Goal: Find specific page/section: Find specific page/section

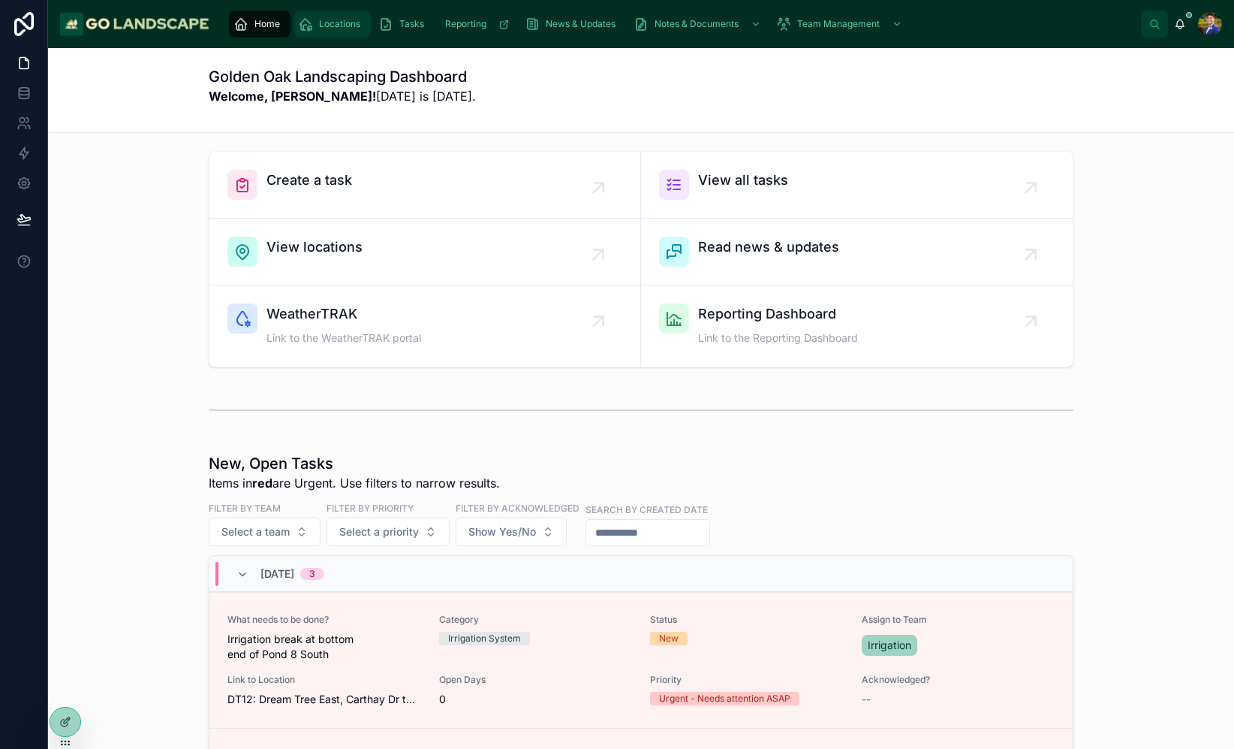
click at [323, 27] on span "Locations" at bounding box center [339, 24] width 41 height 12
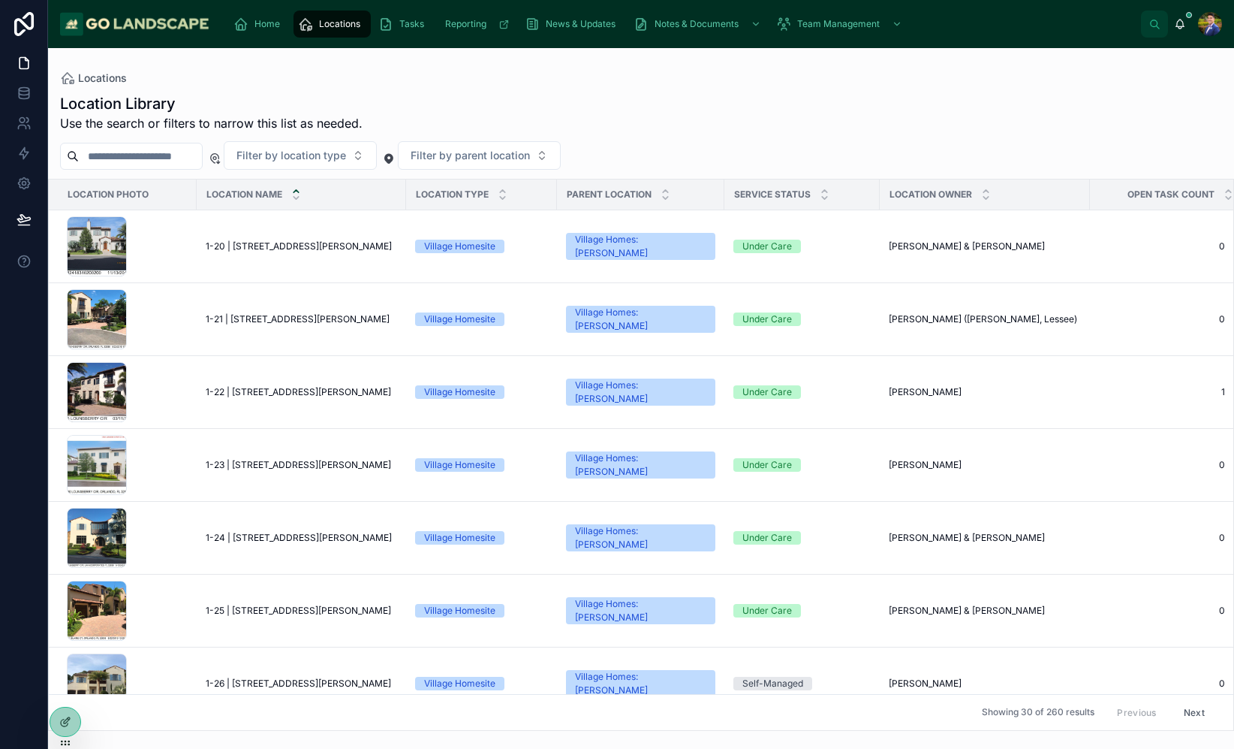
scroll to position [35, 0]
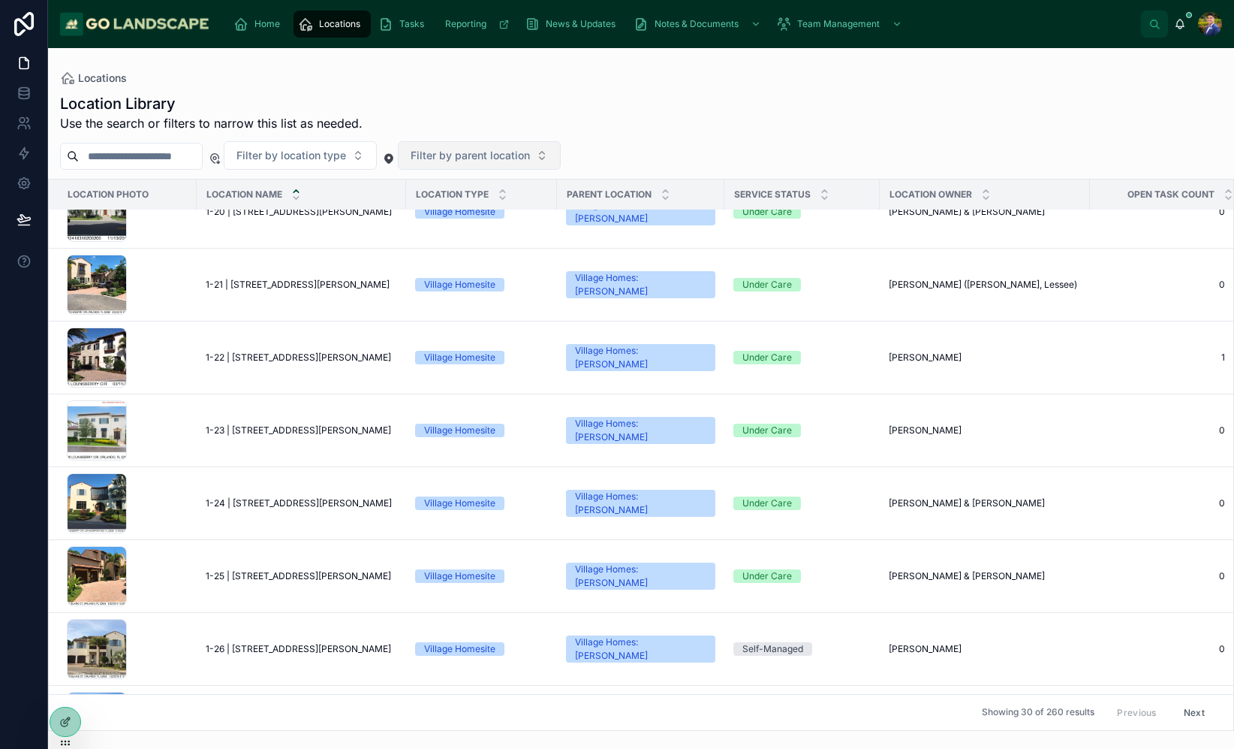
click at [498, 164] on button "Filter by parent location" at bounding box center [479, 155] width 163 height 29
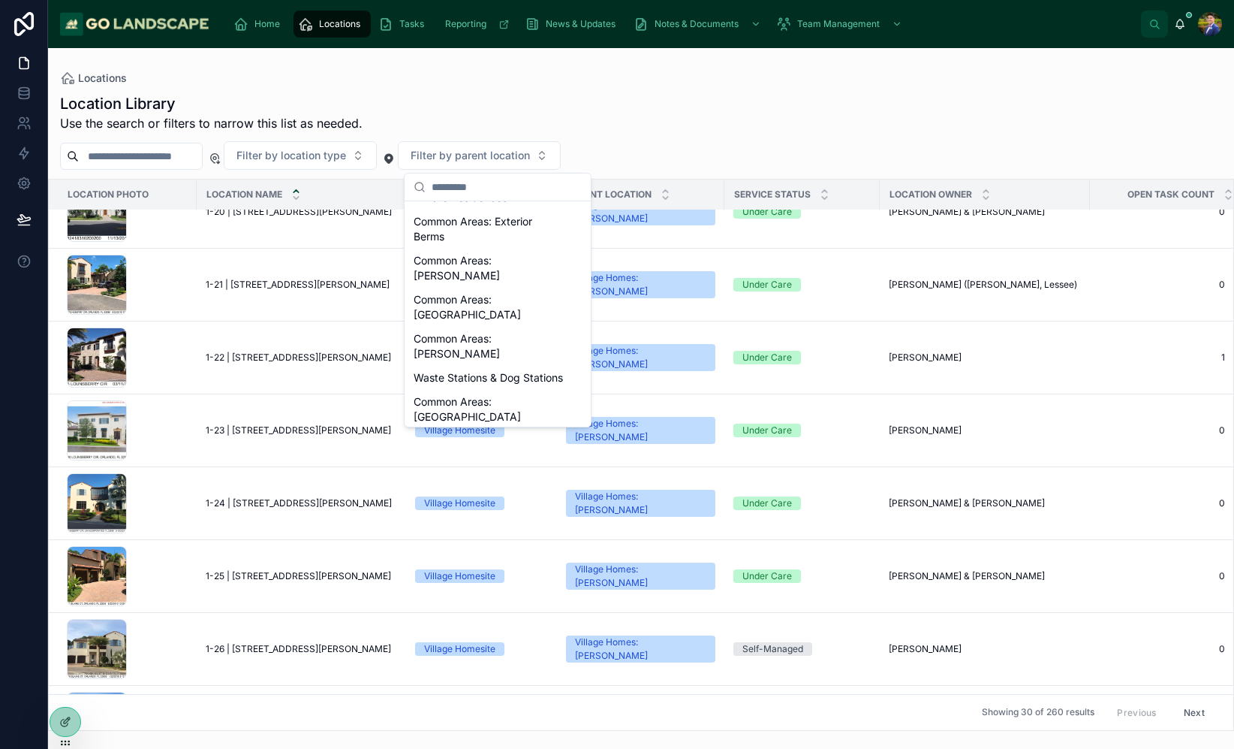
scroll to position [285, 0]
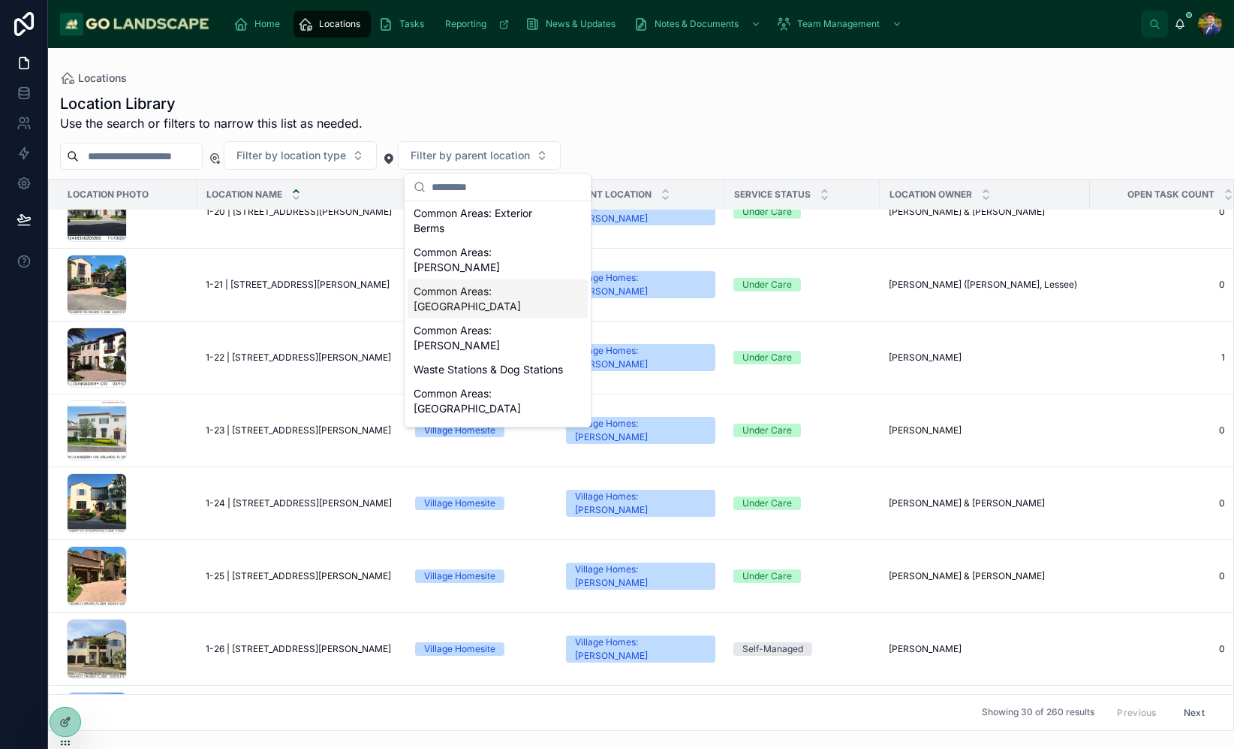
click at [511, 279] on div "Common Areas: [GEOGRAPHIC_DATA]" at bounding box center [498, 298] width 180 height 39
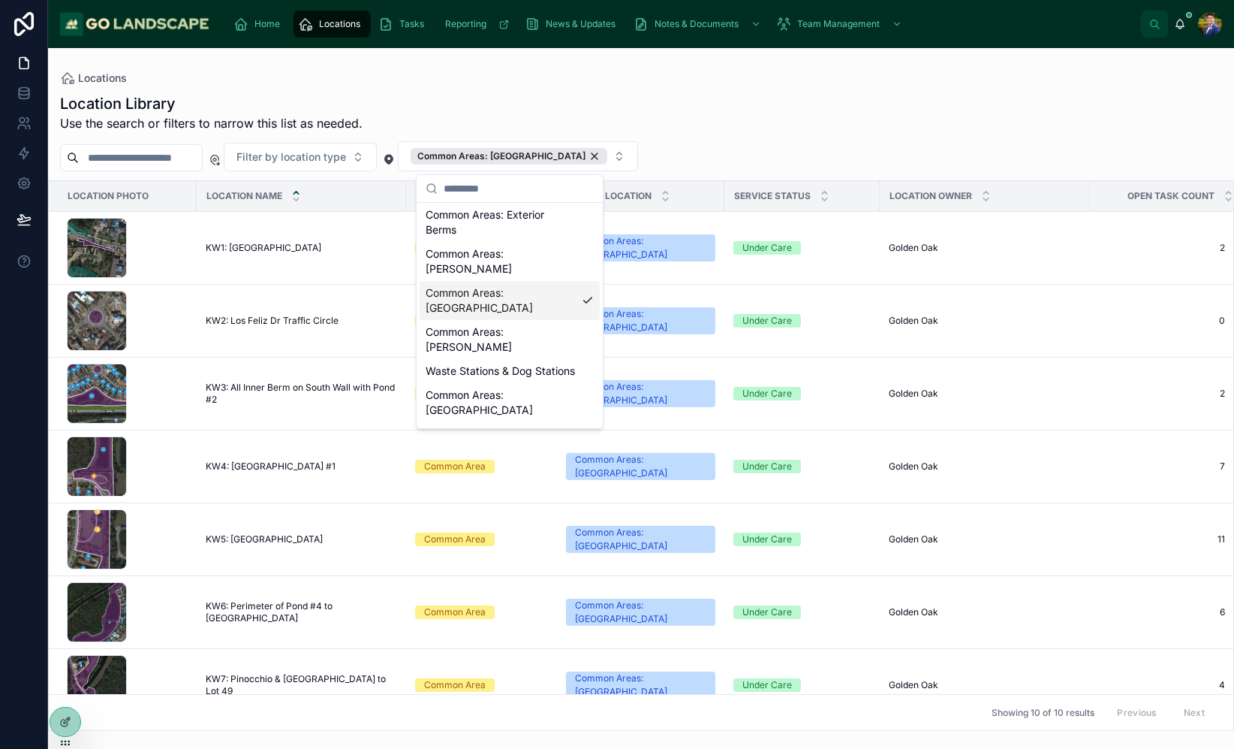
drag, startPoint x: 776, startPoint y: 99, endPoint x: 712, endPoint y: 90, distance: 65.2
click at [776, 99] on div "Location Library Use the search or filters to narrow this list as needed." at bounding box center [641, 112] width 1162 height 39
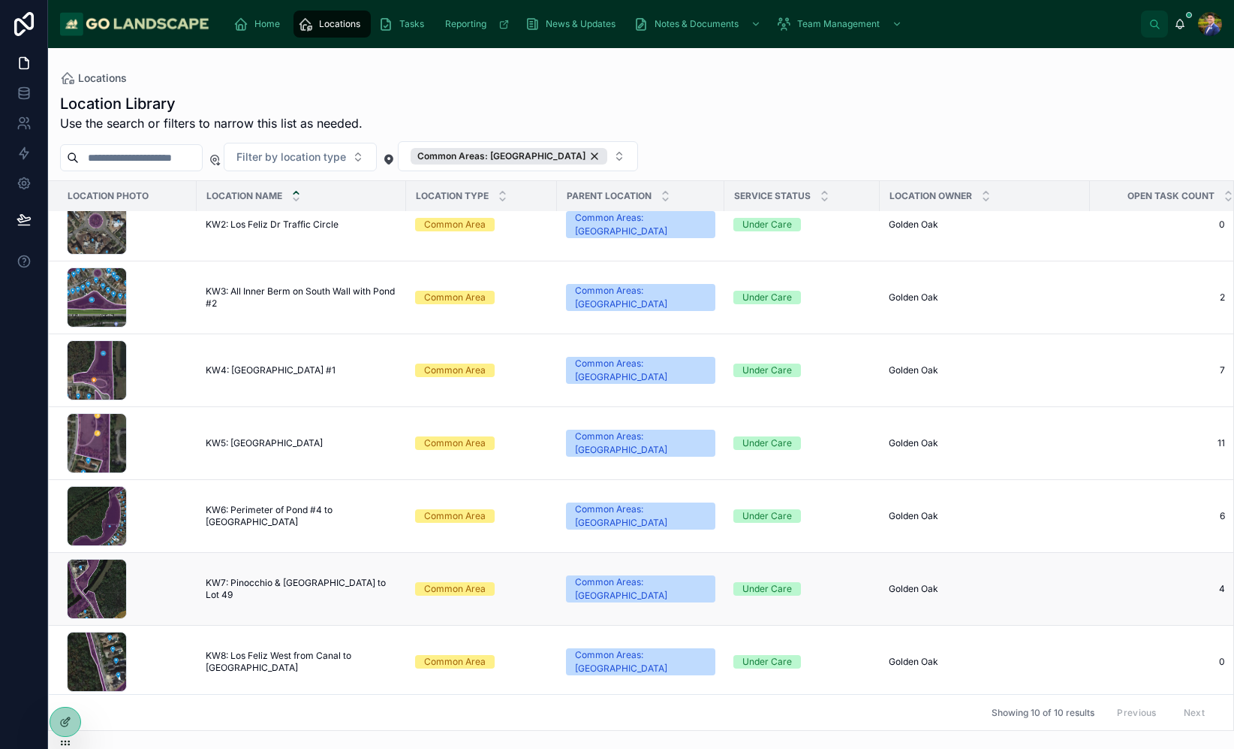
scroll to position [97, 0]
click at [91, 517] on div "KW6 .png" at bounding box center [97, 515] width 60 height 60
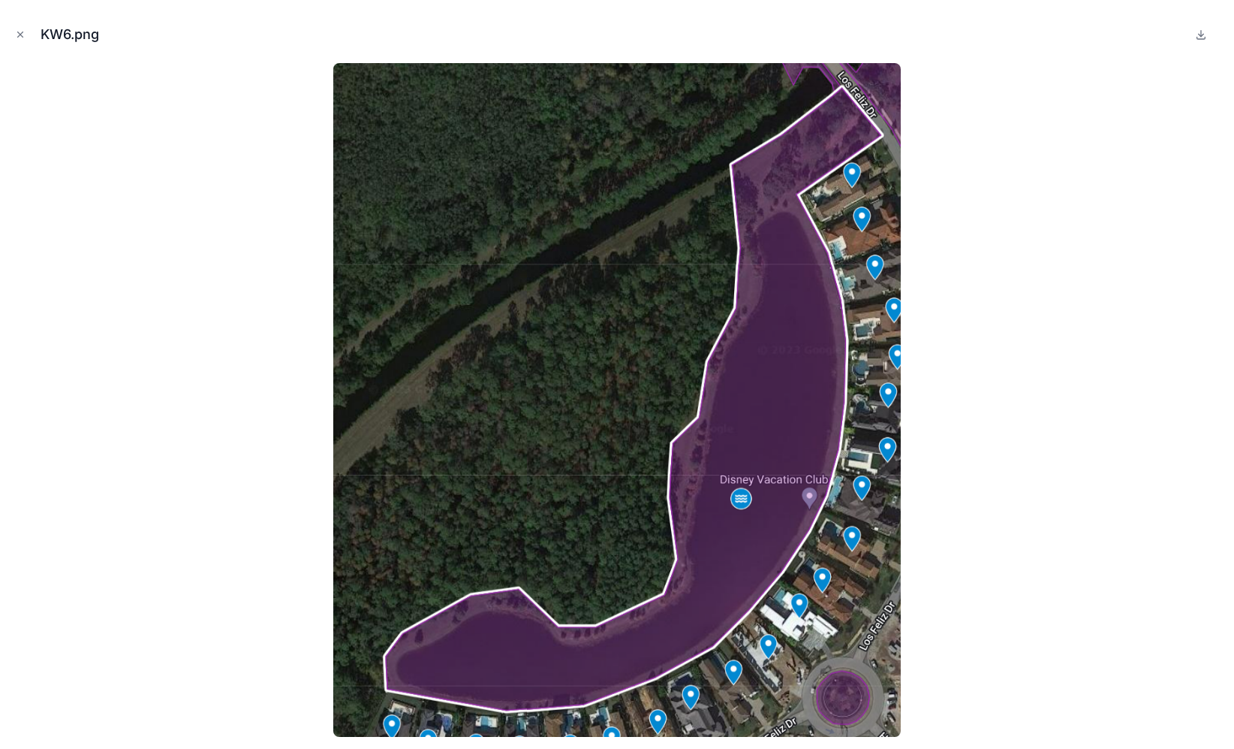
click at [532, 644] on img at bounding box center [617, 400] width 568 height 674
click at [23, 32] on icon "Close modal" at bounding box center [20, 34] width 11 height 11
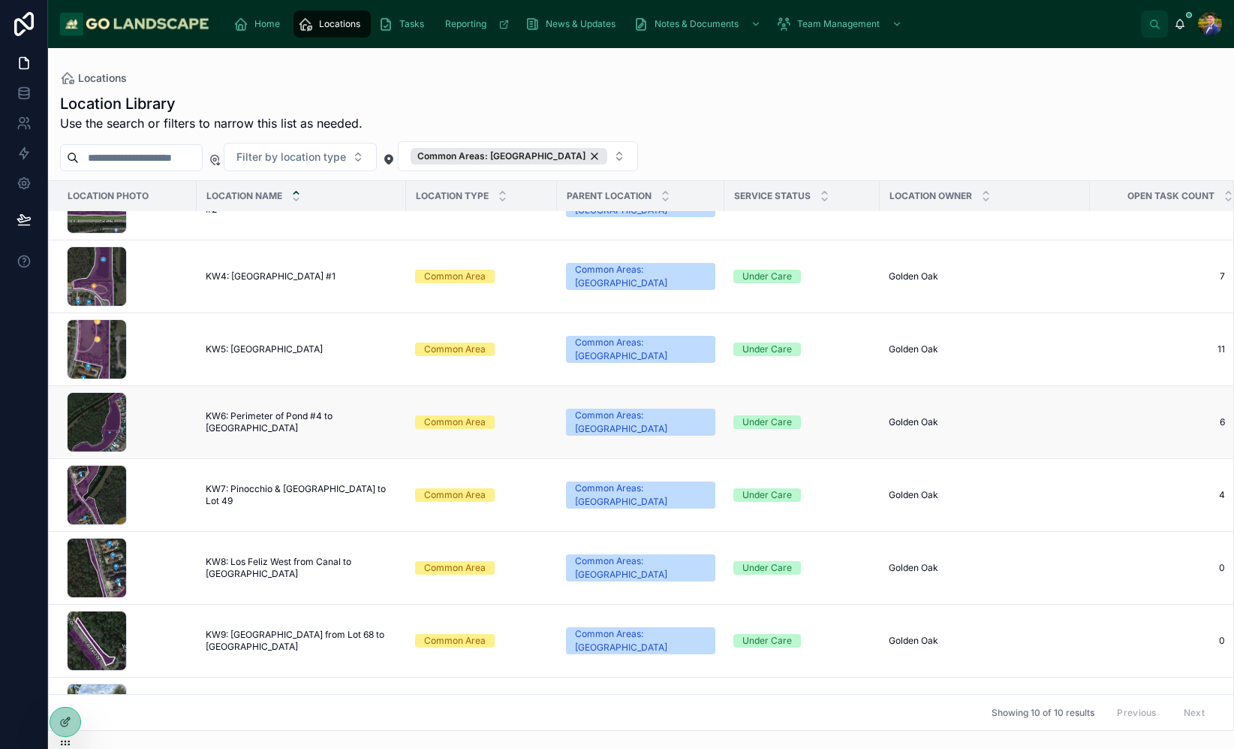
scroll to position [191, 0]
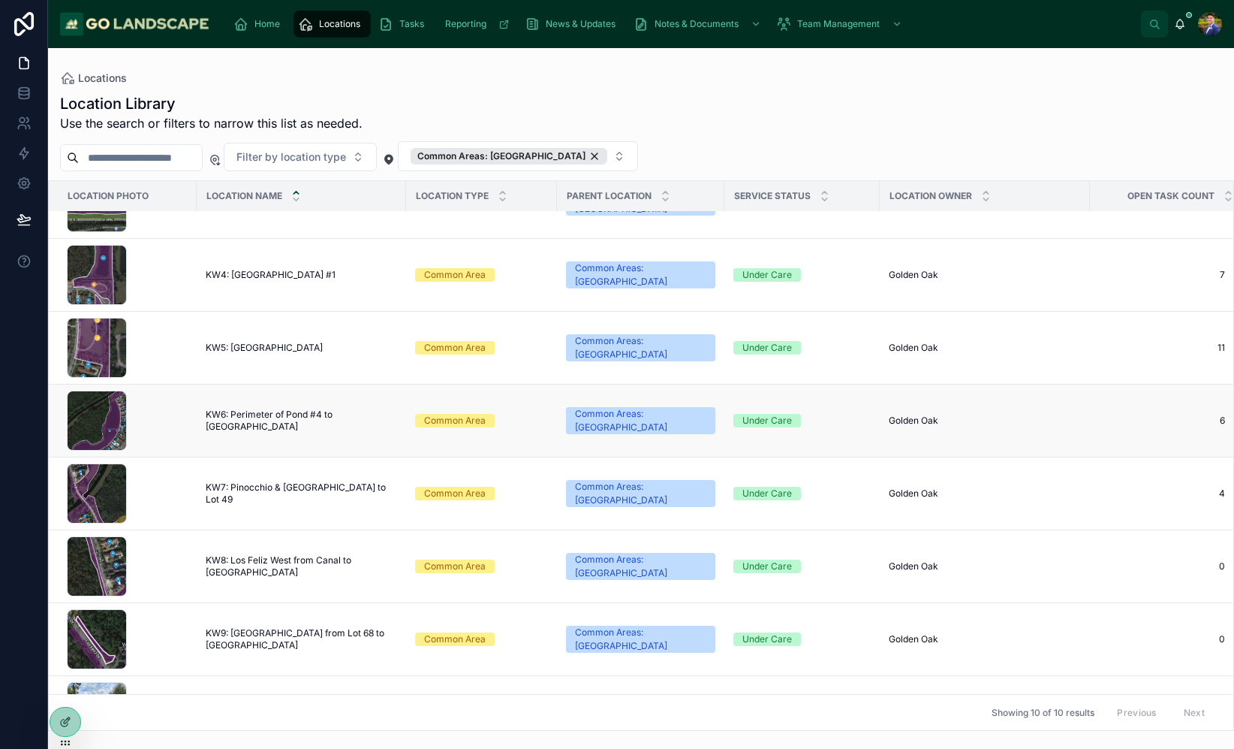
click at [1042, 430] on td "Golden Oak Golden Oak" at bounding box center [985, 420] width 210 height 73
click at [956, 420] on div "Golden Oak Golden Oak" at bounding box center [985, 421] width 192 height 12
